Goal: Information Seeking & Learning: Learn about a topic

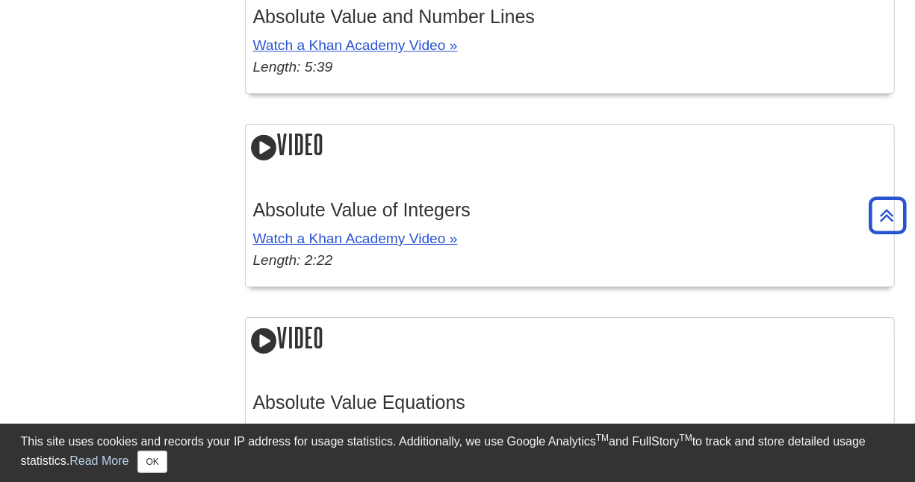
scroll to position [2390, 0]
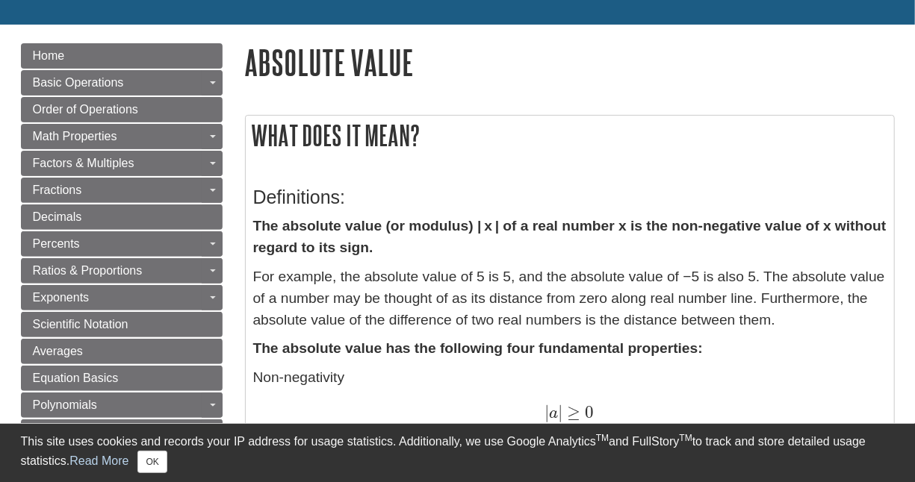
scroll to position [149, 0]
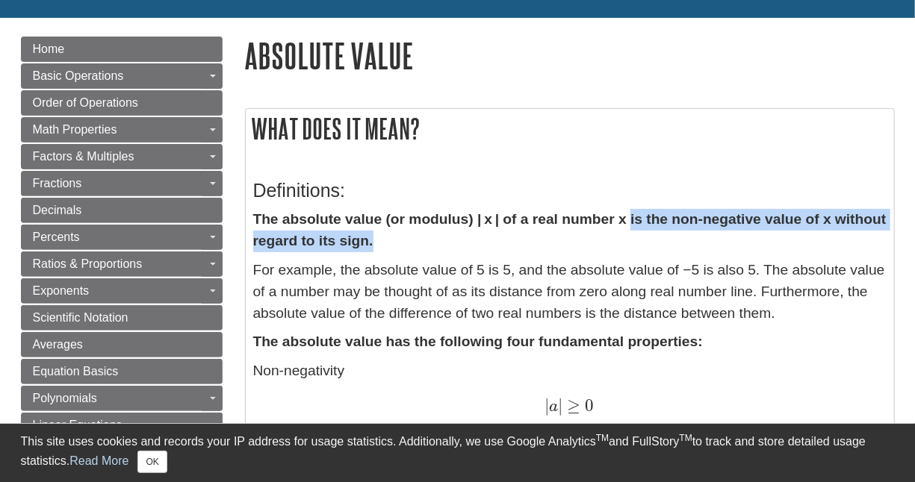
drag, startPoint x: 394, startPoint y: 244, endPoint x: 631, endPoint y: 221, distance: 237.9
click at [631, 221] on p "The absolute value (or modulus) | x | of a real number x is the non-negative va…" at bounding box center [569, 230] width 633 height 43
click at [391, 240] on p "The absolute value (or modulus) | x | of a real number x is the non-negative va…" at bounding box center [569, 230] width 633 height 43
drag, startPoint x: 386, startPoint y: 241, endPoint x: 475, endPoint y: 228, distance: 89.9
click at [475, 228] on p "The absolute value (or modulus) | x | of a real number x is the non-negative va…" at bounding box center [569, 230] width 633 height 43
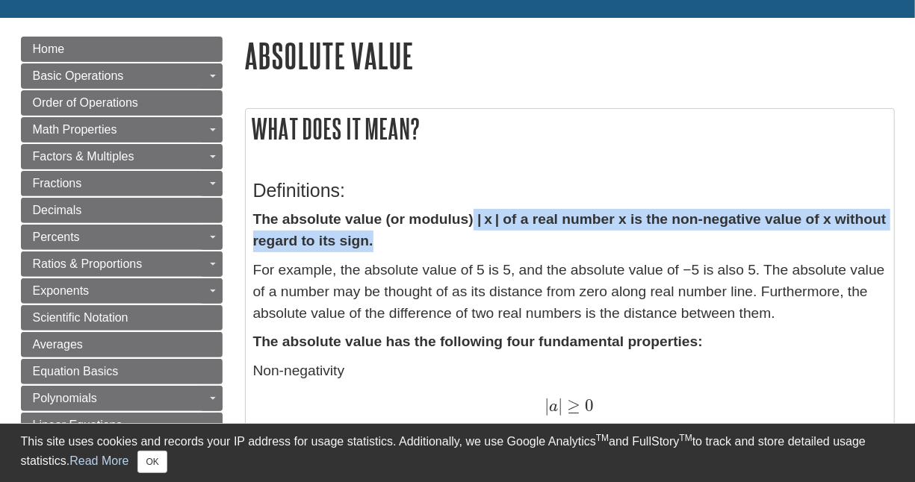
copy strong "| x | of a real number x is the non-negative value of x without regard to its s…"
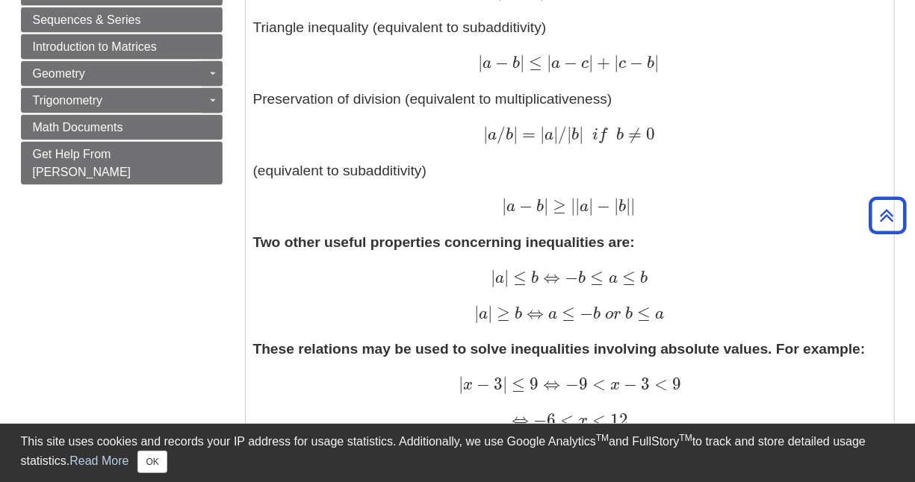
scroll to position [1046, 0]
